Goal: Find specific page/section

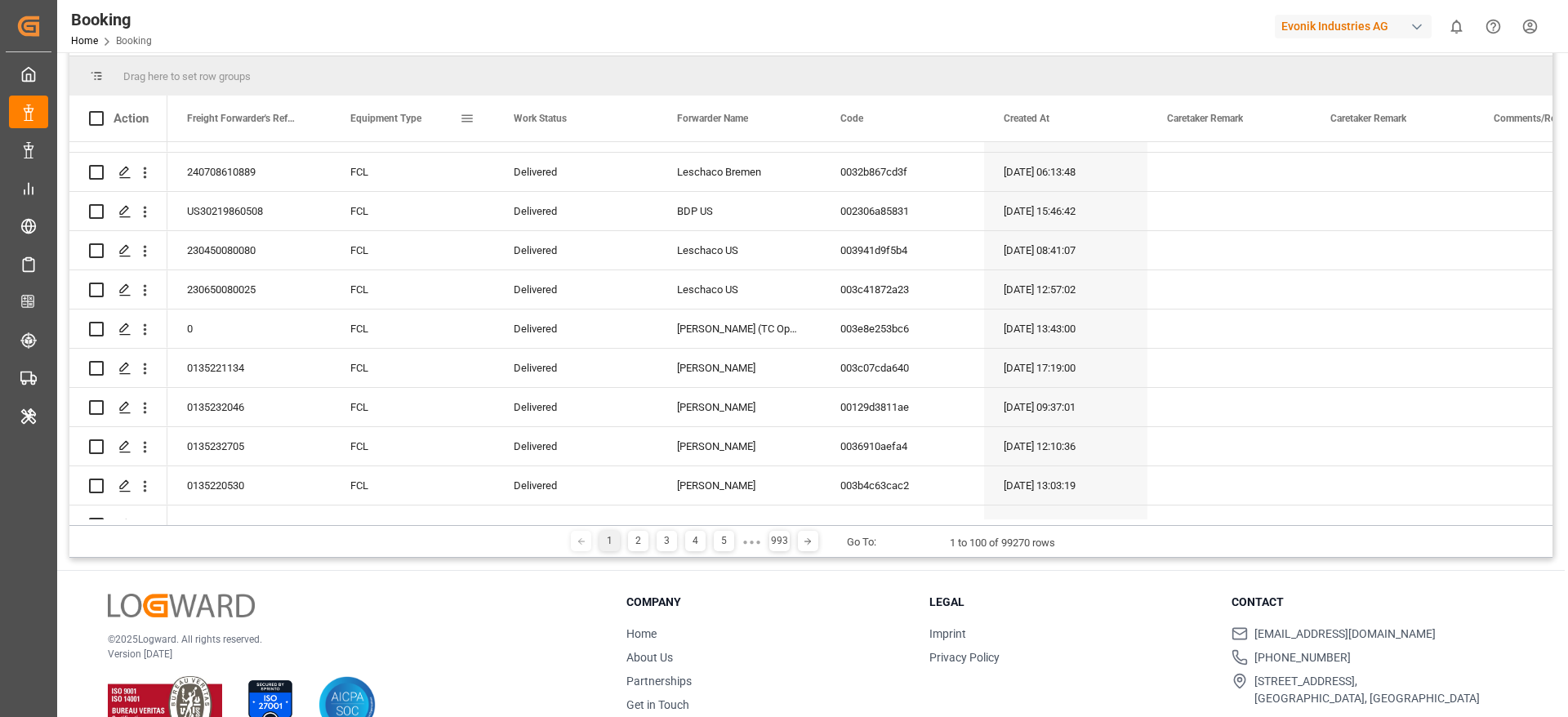
scroll to position [203, 0]
click at [150, 180] on icon "open menu" at bounding box center [145, 172] width 17 height 17
